Goal: Task Accomplishment & Management: Use online tool/utility

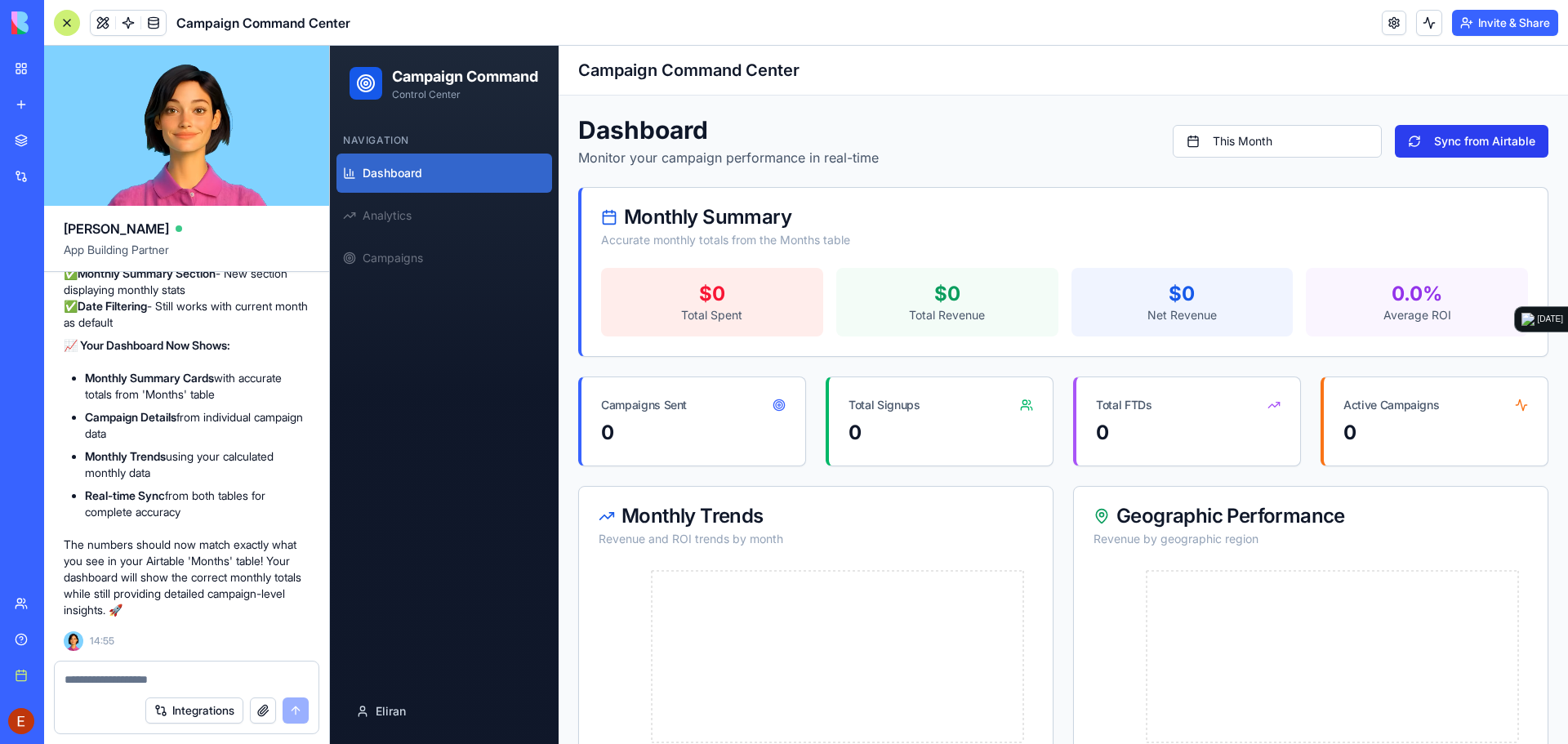
click at [1429, 145] on button "Sync from Airtable" at bounding box center [1471, 141] width 154 height 33
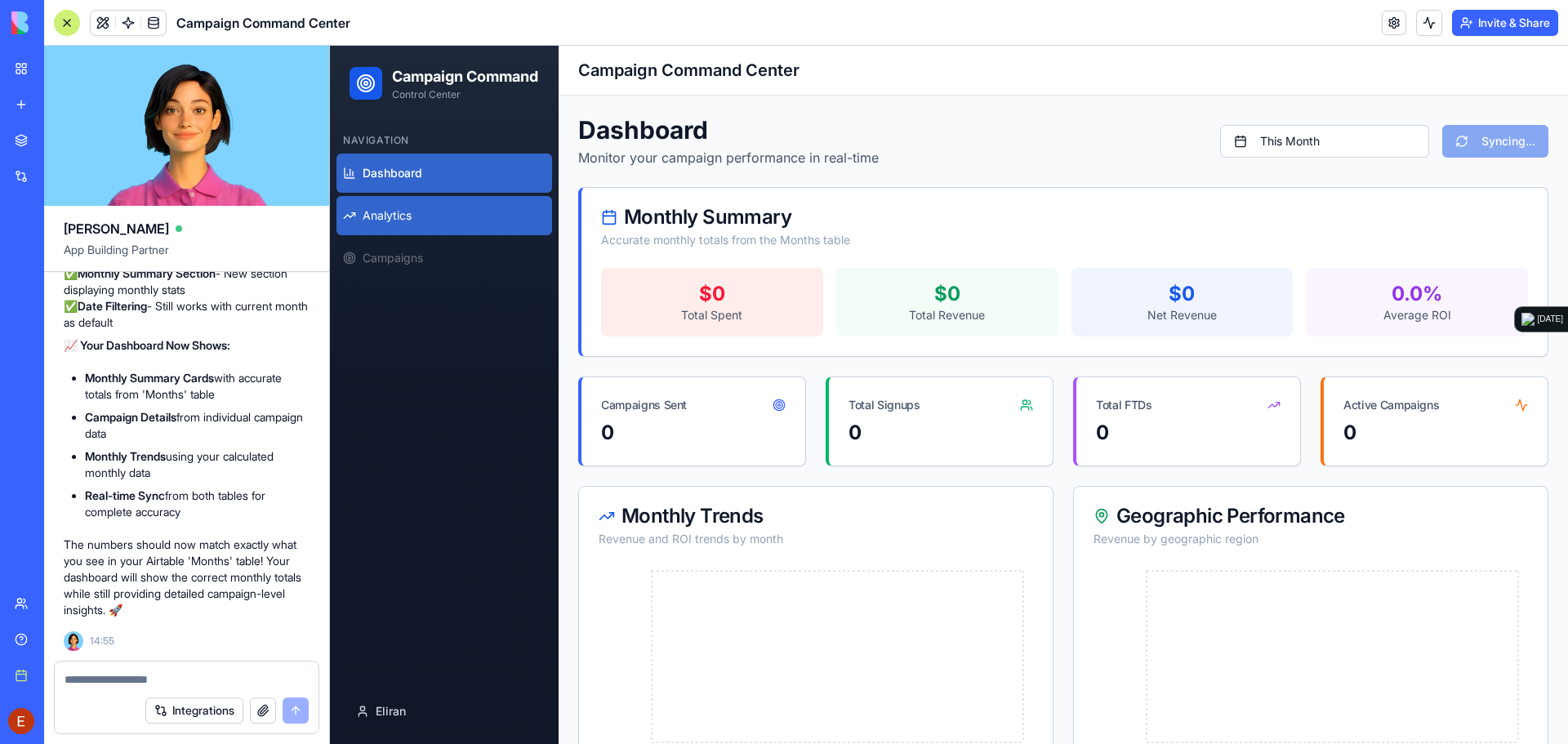
click at [428, 235] on link "Analytics" at bounding box center [444, 216] width 216 height 39
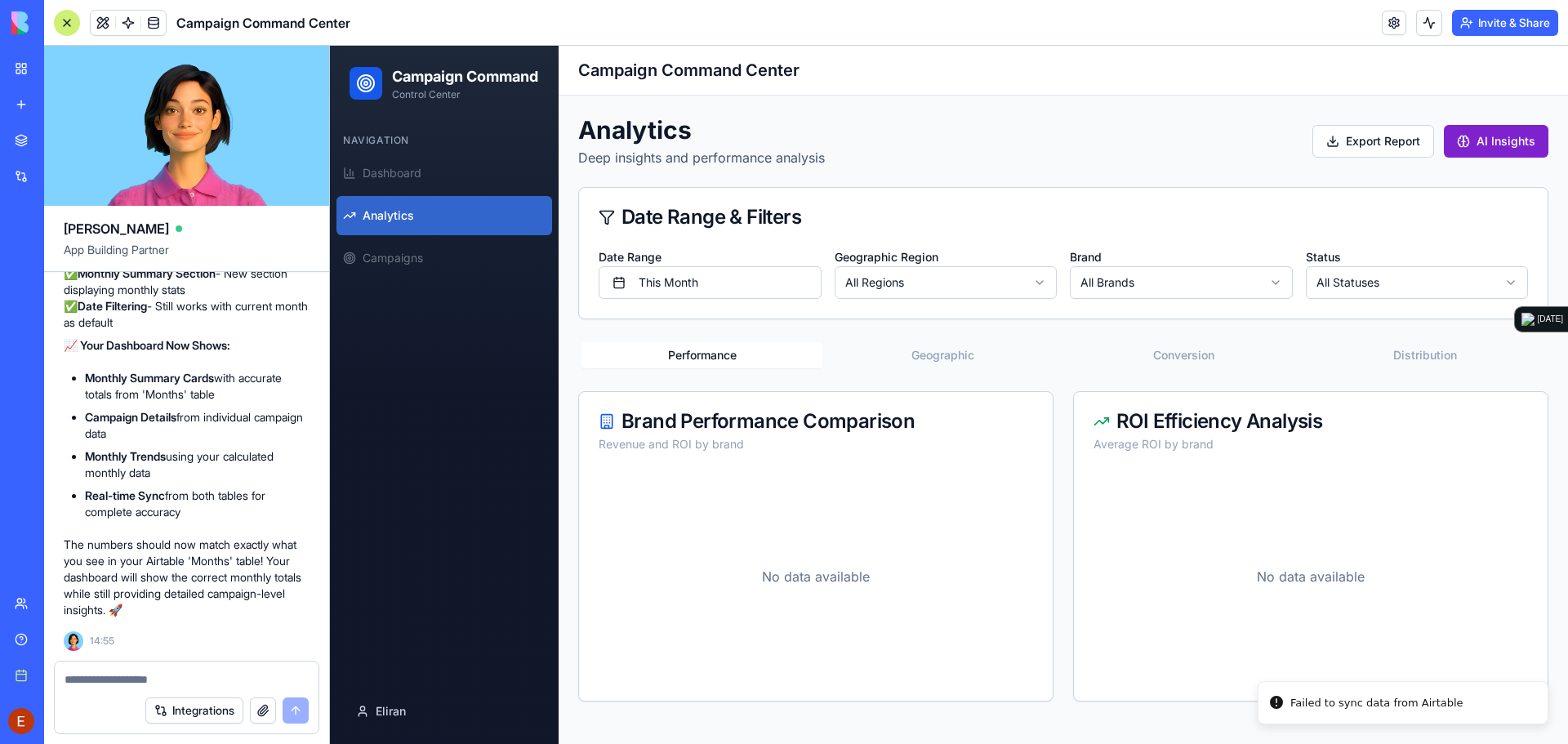
click at [1504, 134] on button "AI Insights" at bounding box center [1496, 141] width 105 height 33
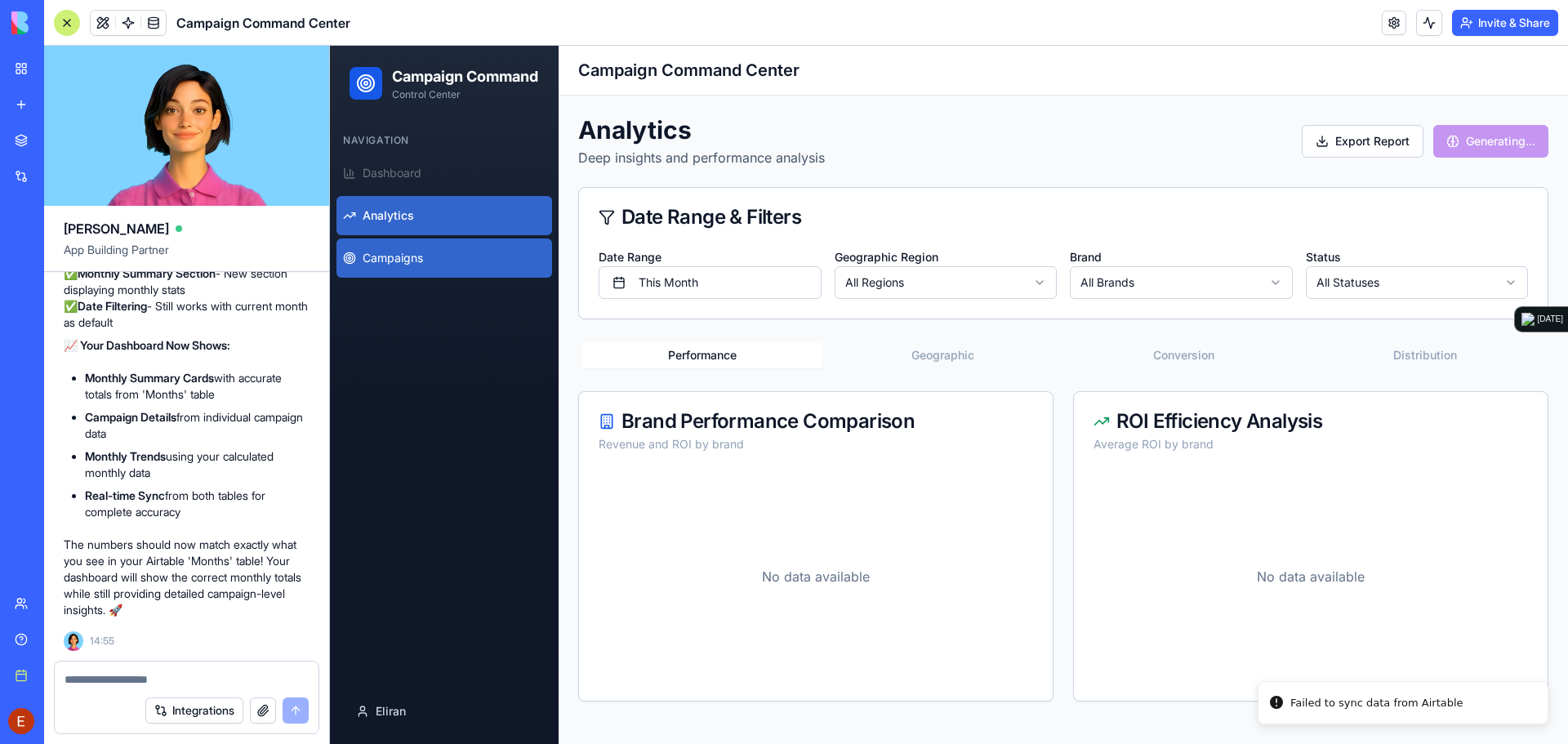
click at [433, 275] on link "Campaigns" at bounding box center [444, 258] width 216 height 39
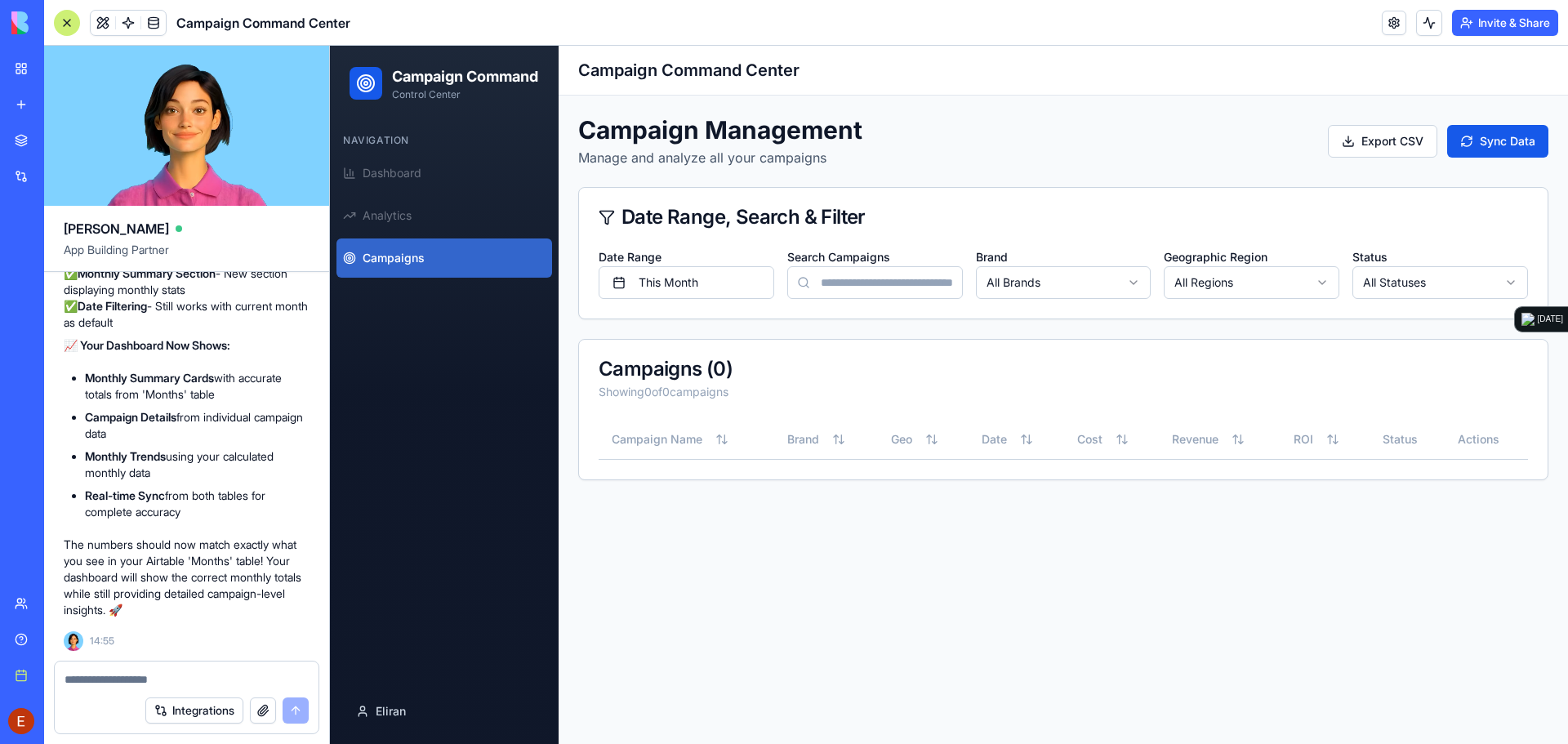
click at [1042, 282] on html "Campaign Command Control Center Navigation Dashboard Analytics Campaigns Eliran…" at bounding box center [948, 394] width 1238 height 698
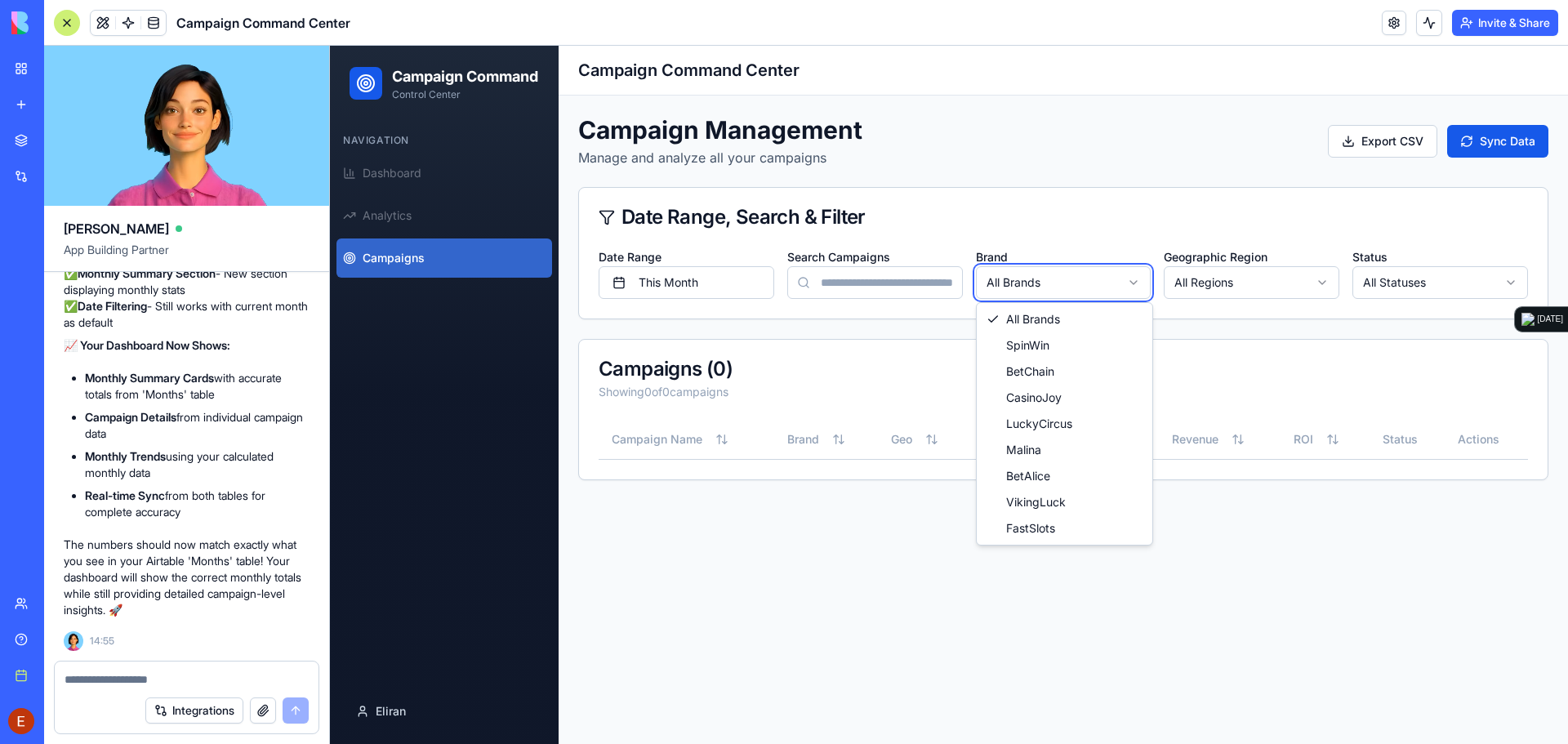
click at [1097, 216] on html "Campaign Command Control Center Navigation Dashboard Analytics Campaigns Eliran…" at bounding box center [948, 394] width 1238 height 698
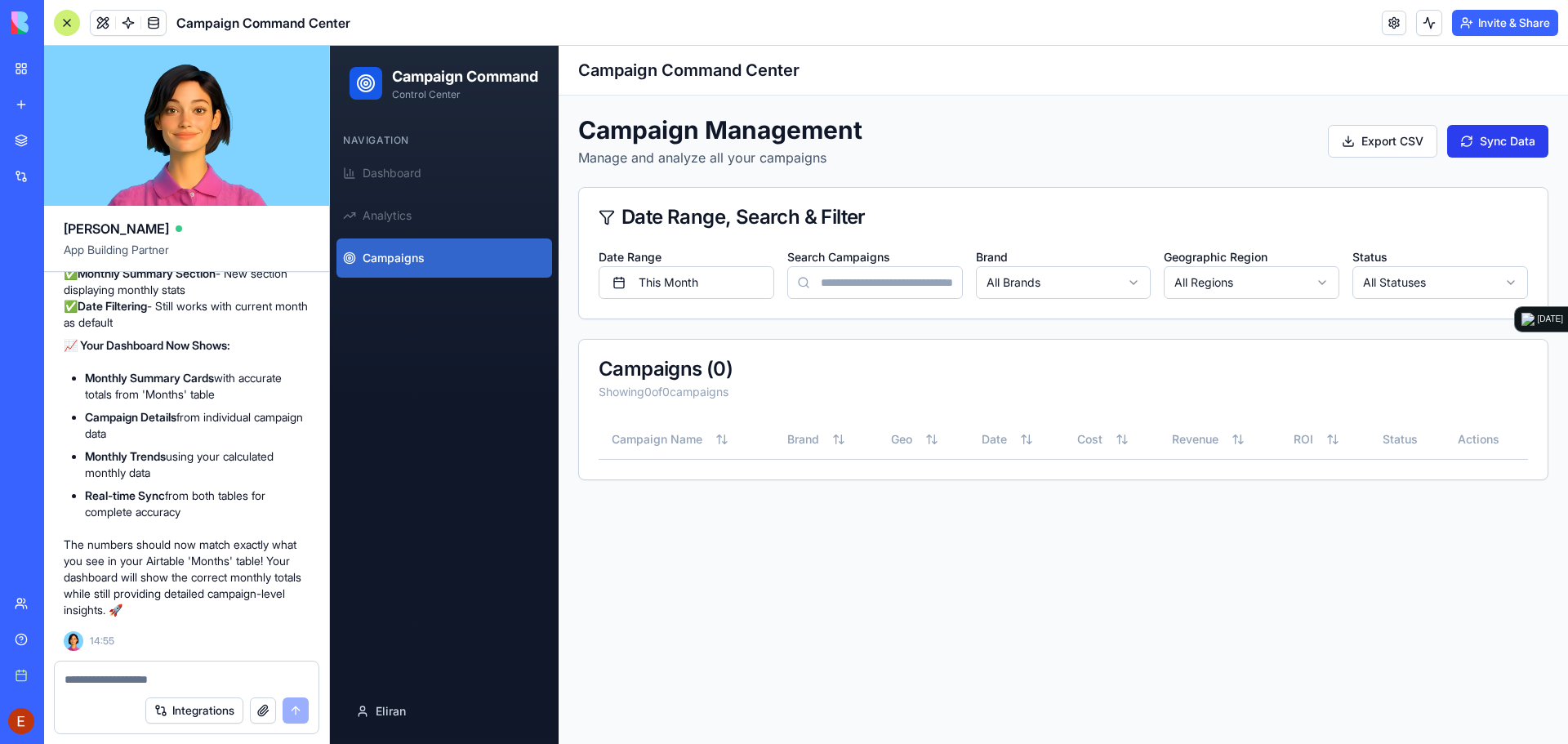
click at [1505, 141] on button "Sync Data" at bounding box center [1498, 141] width 101 height 33
